Goal: Task Accomplishment & Management: Complete application form

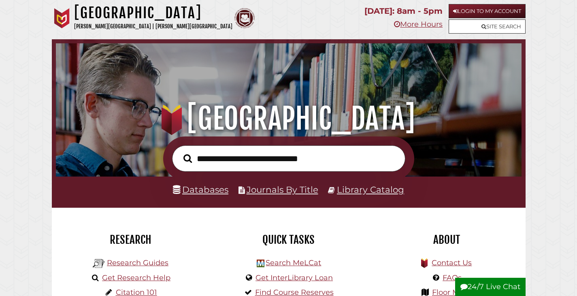
scroll to position [154, 461]
click at [220, 189] on link "Databases" at bounding box center [200, 189] width 55 height 11
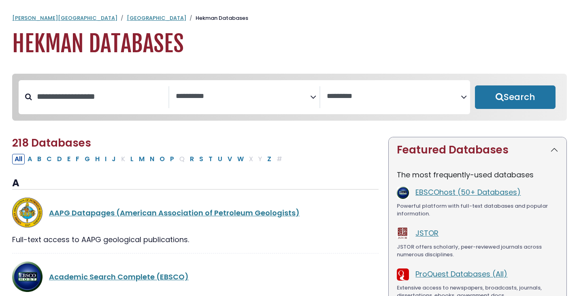
select select "Database Subject Filter"
select select "Database Vendors Filter"
click at [127, 90] on input "Search database by title or keyword" at bounding box center [100, 96] width 136 height 13
type input "*******"
click at [475, 85] on button "Search" at bounding box center [515, 96] width 81 height 23
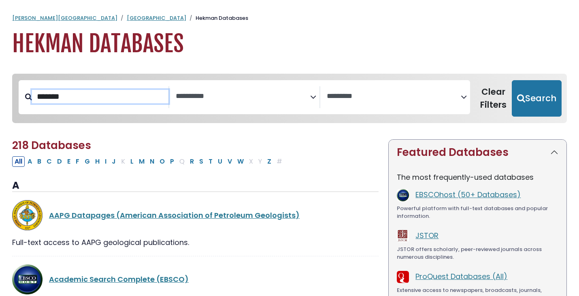
select select "Database Subject Filter"
select select "Database Vendors Filter"
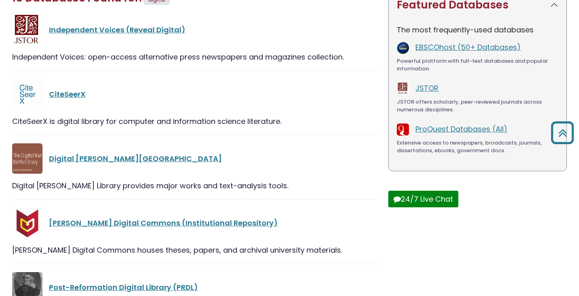
scroll to position [162, 0]
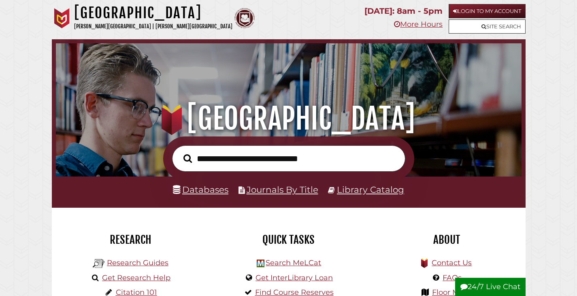
scroll to position [154, 461]
click at [503, 26] on link "Site Search" at bounding box center [486, 26] width 77 height 14
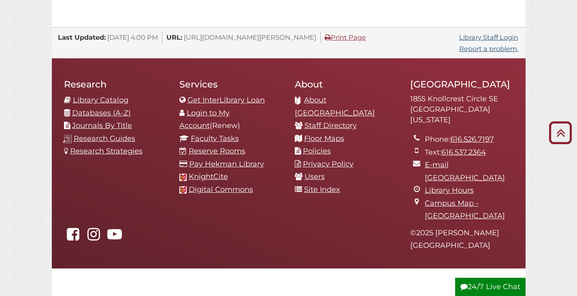
scroll to position [875, 0]
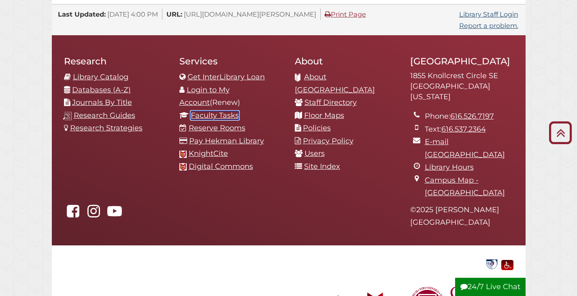
click at [204, 111] on link "Faculty Tasks" at bounding box center [215, 115] width 48 height 9
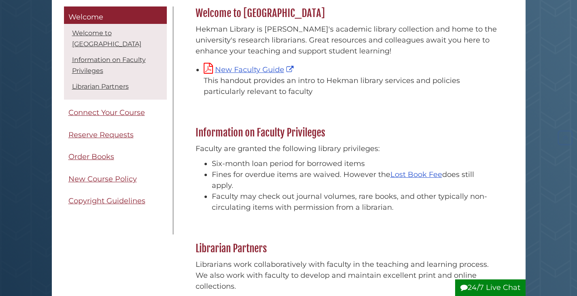
scroll to position [121, 0]
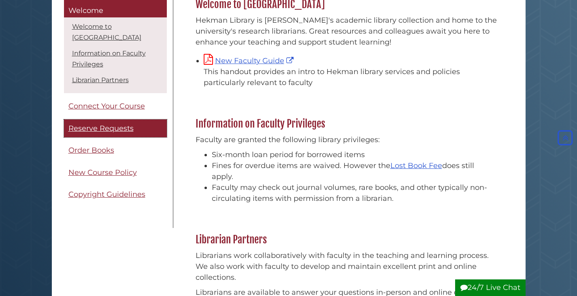
click at [70, 127] on span "Reserve Requests" at bounding box center [100, 128] width 65 height 9
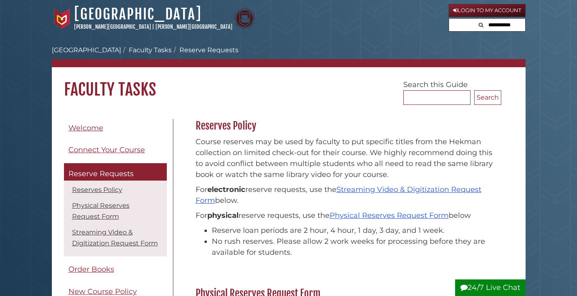
scroll to position [40, 0]
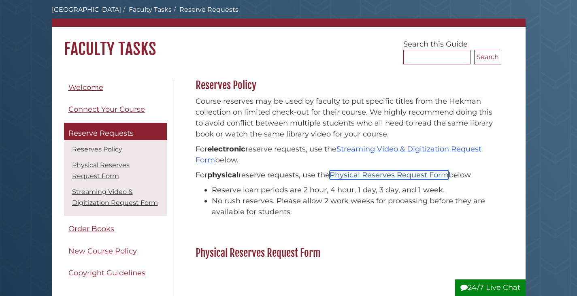
click at [361, 173] on link "Physical Reserves Request Form" at bounding box center [388, 174] width 119 height 9
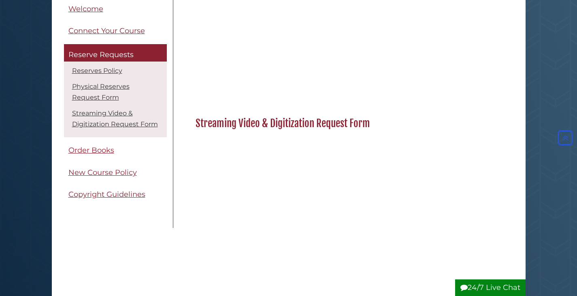
scroll to position [1015, 0]
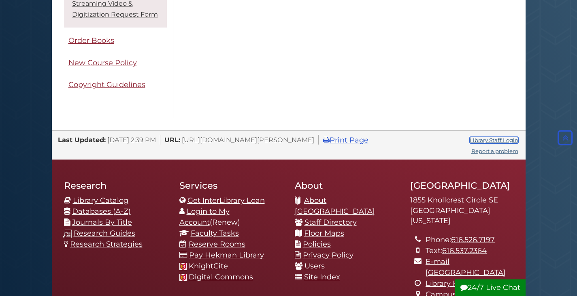
click at [499, 138] on link "Library Staff Login" at bounding box center [493, 140] width 49 height 6
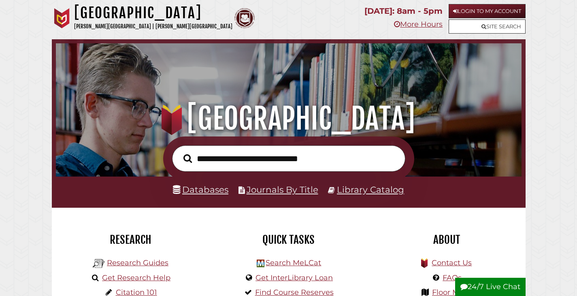
scroll to position [154, 461]
click at [484, 29] on icon at bounding box center [483, 26] width 5 height 5
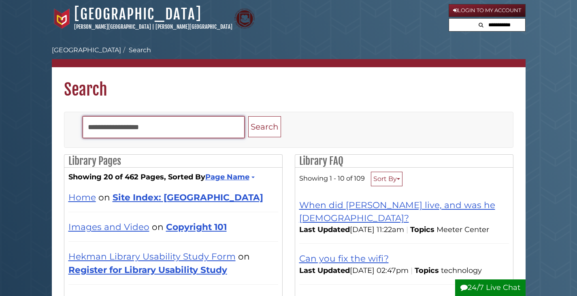
click at [216, 125] on input "Search" at bounding box center [164, 127] width 162 height 22
type input "********"
click at [248, 116] on button "Search" at bounding box center [264, 126] width 33 height 21
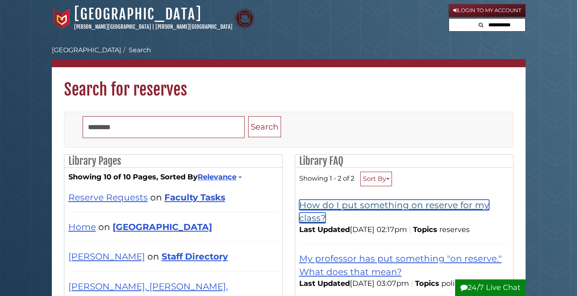
click at [324, 207] on link "How do I put something on reserve for my class?" at bounding box center [394, 211] width 190 height 23
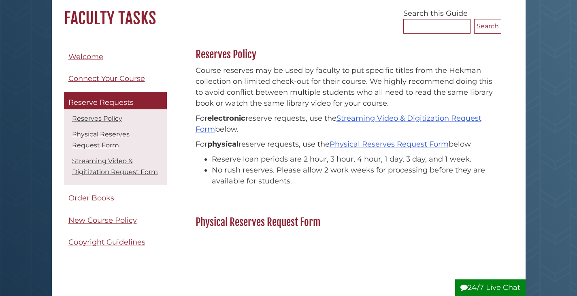
scroll to position [81, 0]
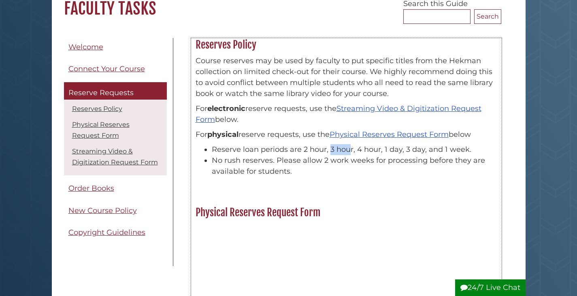
drag, startPoint x: 329, startPoint y: 150, endPoint x: 350, endPoint y: 147, distance: 20.8
click at [350, 147] on li "Reserve loan periods are 2 hour, 3 hour, 4 hour, 1 day, 3 day, and 1 week." at bounding box center [354, 149] width 285 height 11
click at [382, 132] on link "Physical Reserves Request Form" at bounding box center [388, 134] width 119 height 9
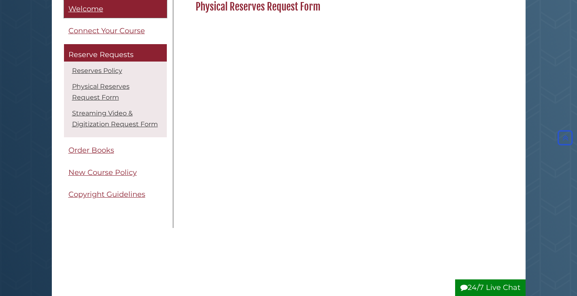
scroll to position [81, 0]
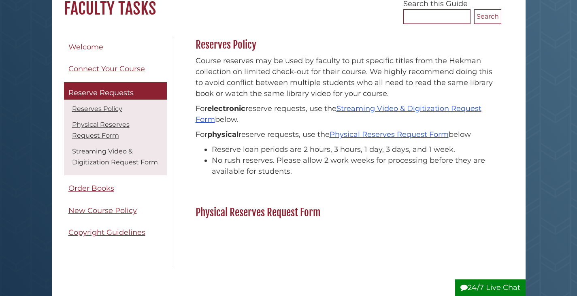
scroll to position [81, 0]
click at [407, 131] on link "Physical Reserves Request Form" at bounding box center [388, 134] width 119 height 9
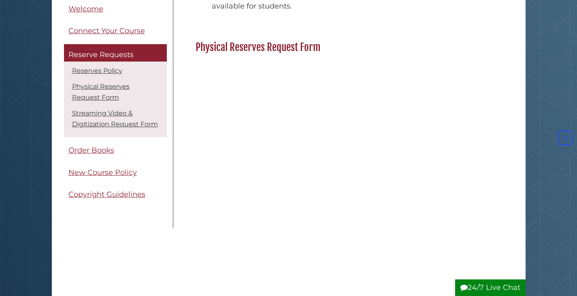
scroll to position [448, 0]
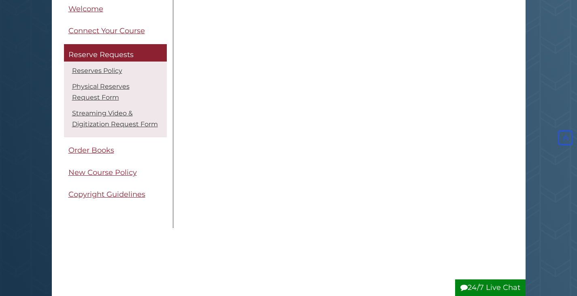
click at [195, 103] on iframe "<a href="[URL][PERSON_NAME][DOMAIN_NAME]">Go to LibWizard Form</a>" at bounding box center [345, 175] width 301 height 639
